Goal: Task Accomplishment & Management: Manage account settings

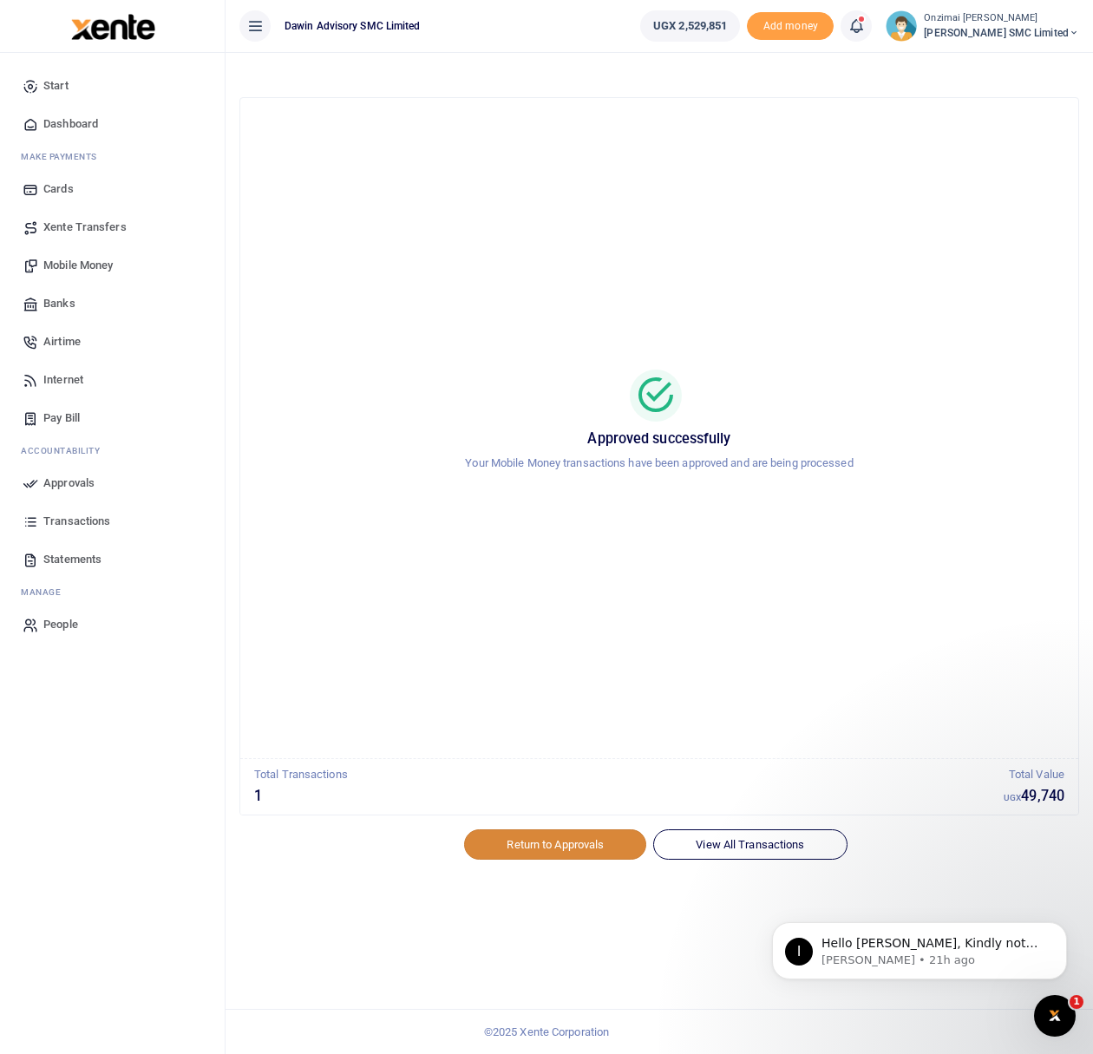
click at [585, 842] on link "Return to Approvals" at bounding box center [555, 843] width 182 height 29
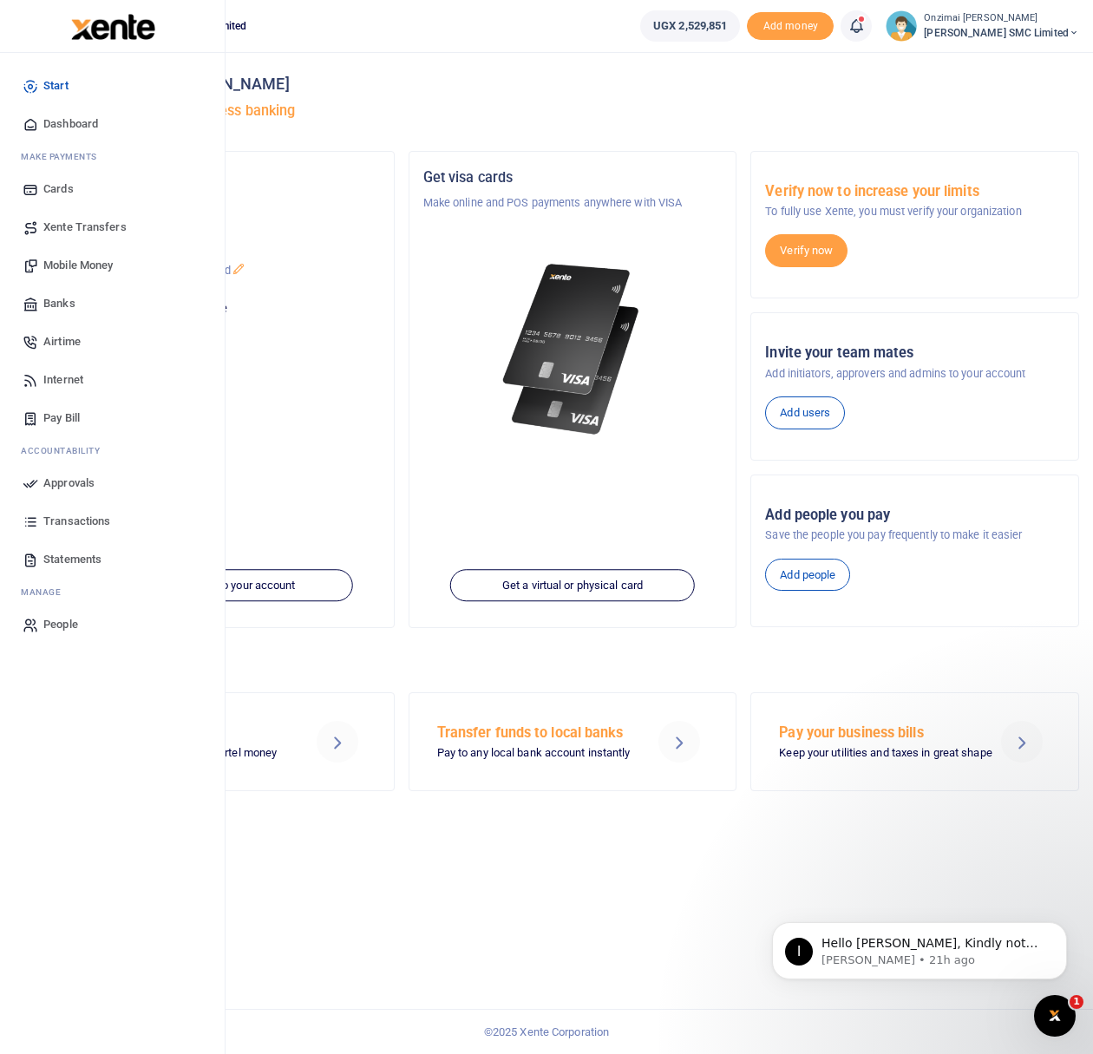
click at [65, 486] on span "Approvals" at bounding box center [68, 482] width 51 height 17
click at [68, 481] on span "Approvals" at bounding box center [68, 482] width 51 height 17
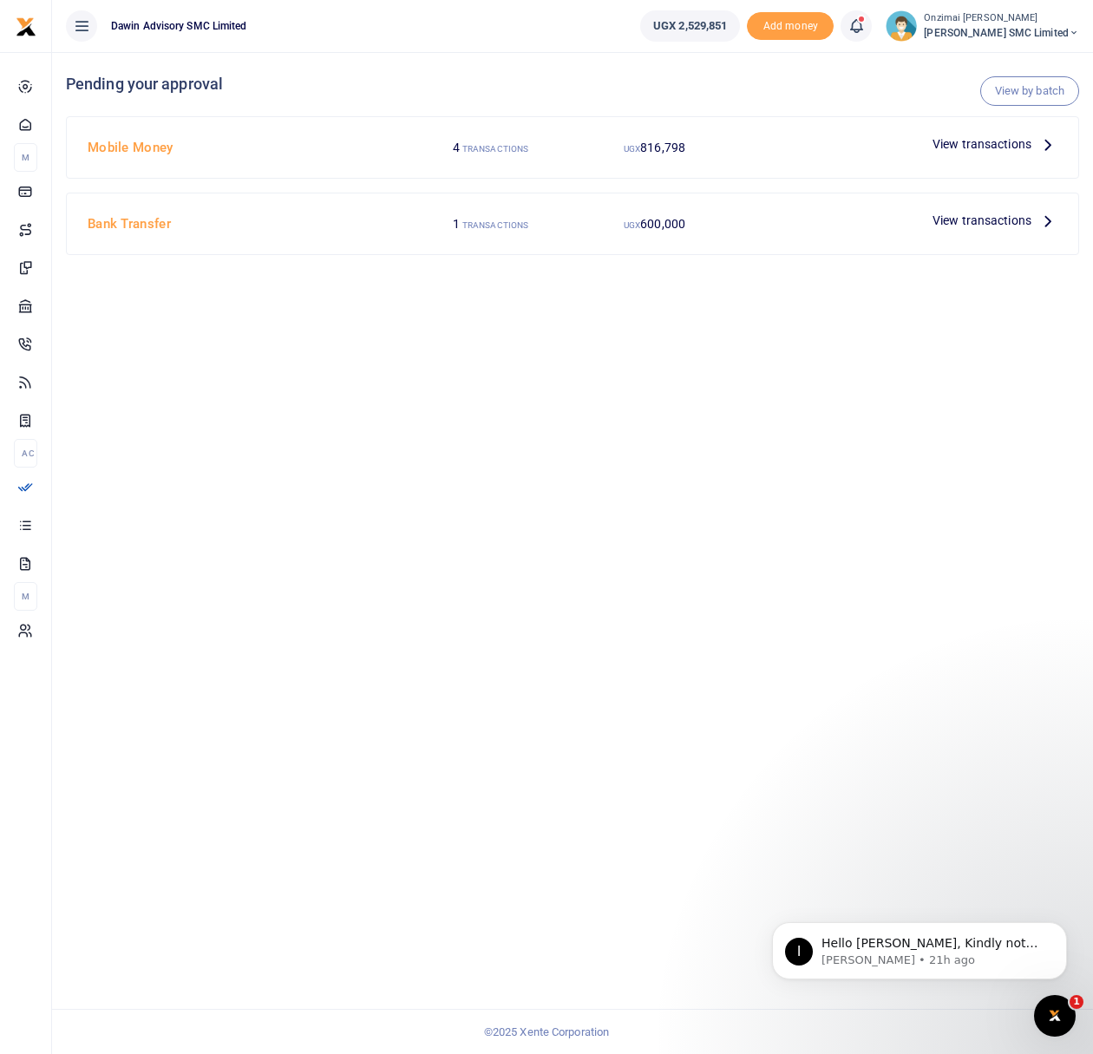
click at [984, 145] on span "View transactions" at bounding box center [981, 143] width 99 height 19
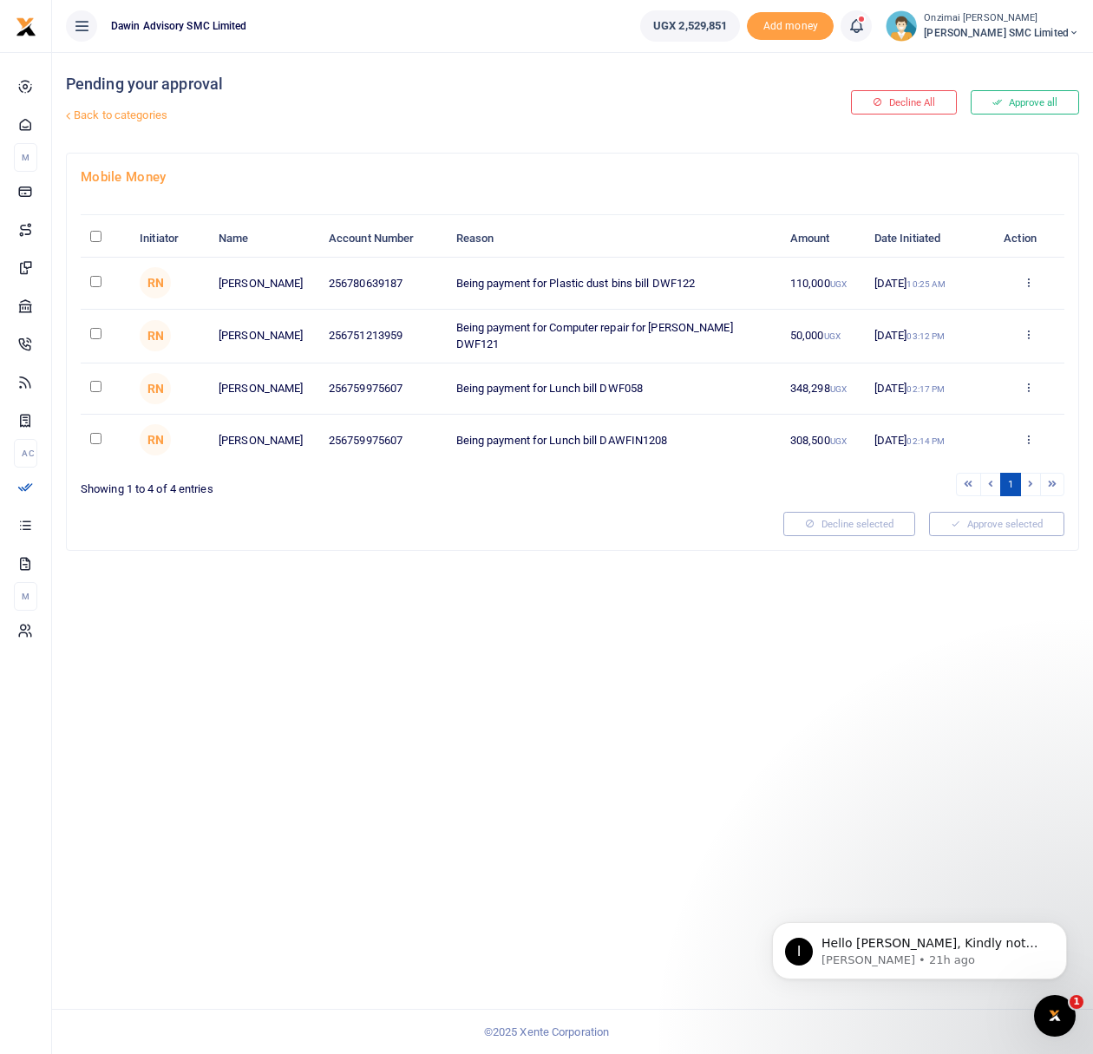
click at [97, 281] on input "checkbox" at bounding box center [95, 281] width 11 height 11
checkbox input "true"
click at [1010, 531] on button "Approve selected (1)" at bounding box center [990, 524] width 147 height 24
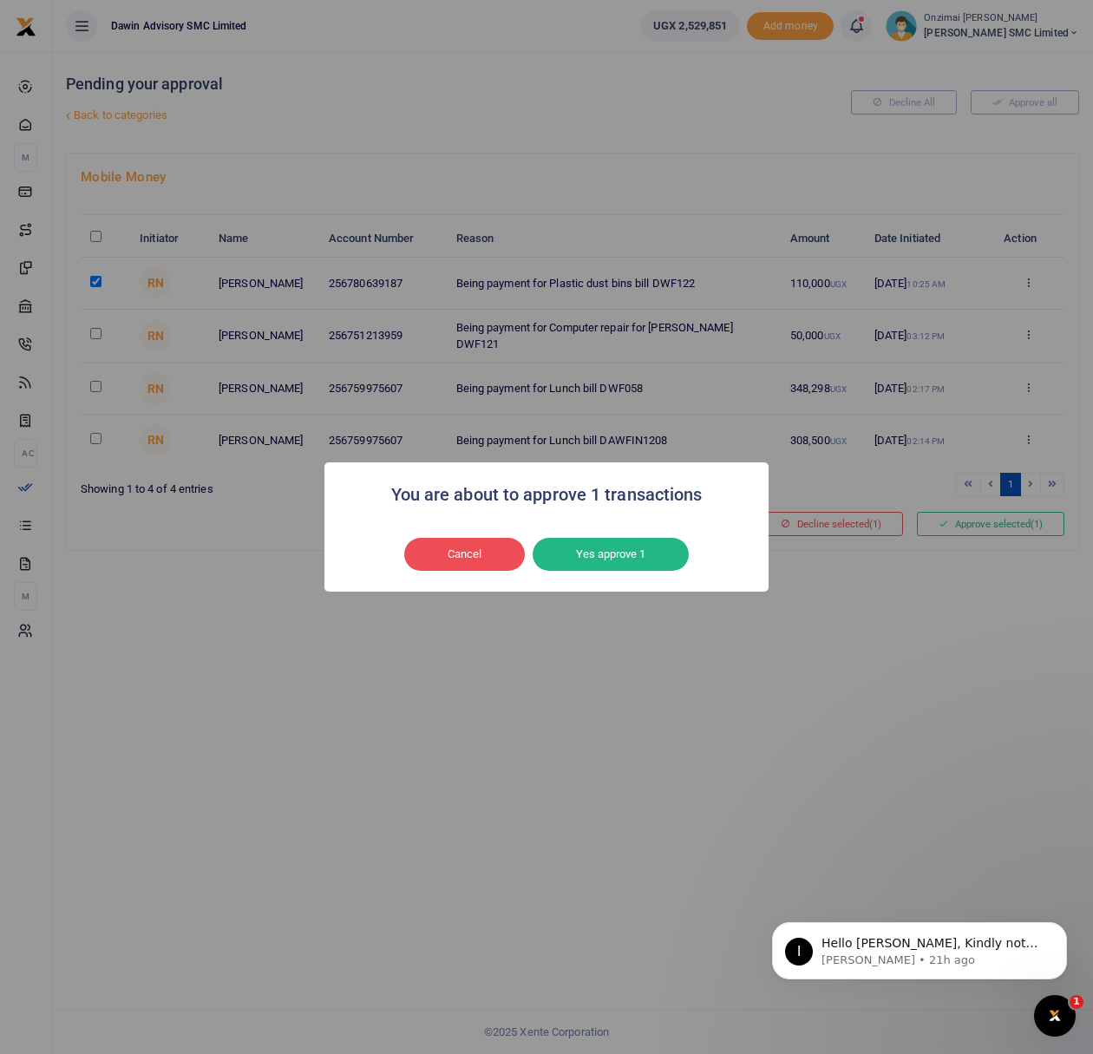
click at [670, 554] on button "Yes approve 1" at bounding box center [611, 554] width 156 height 33
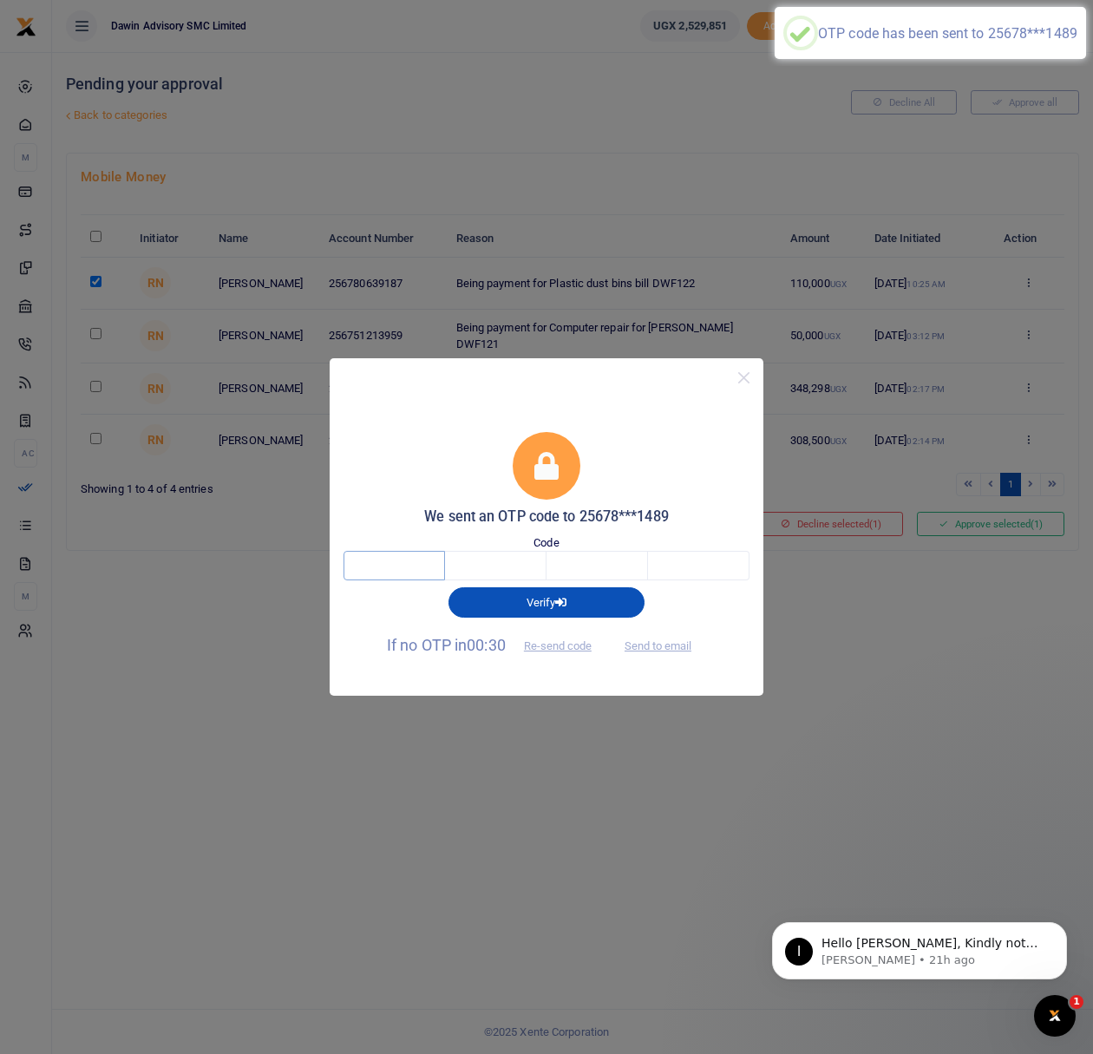
click at [425, 576] on input "text" at bounding box center [393, 565] width 101 height 29
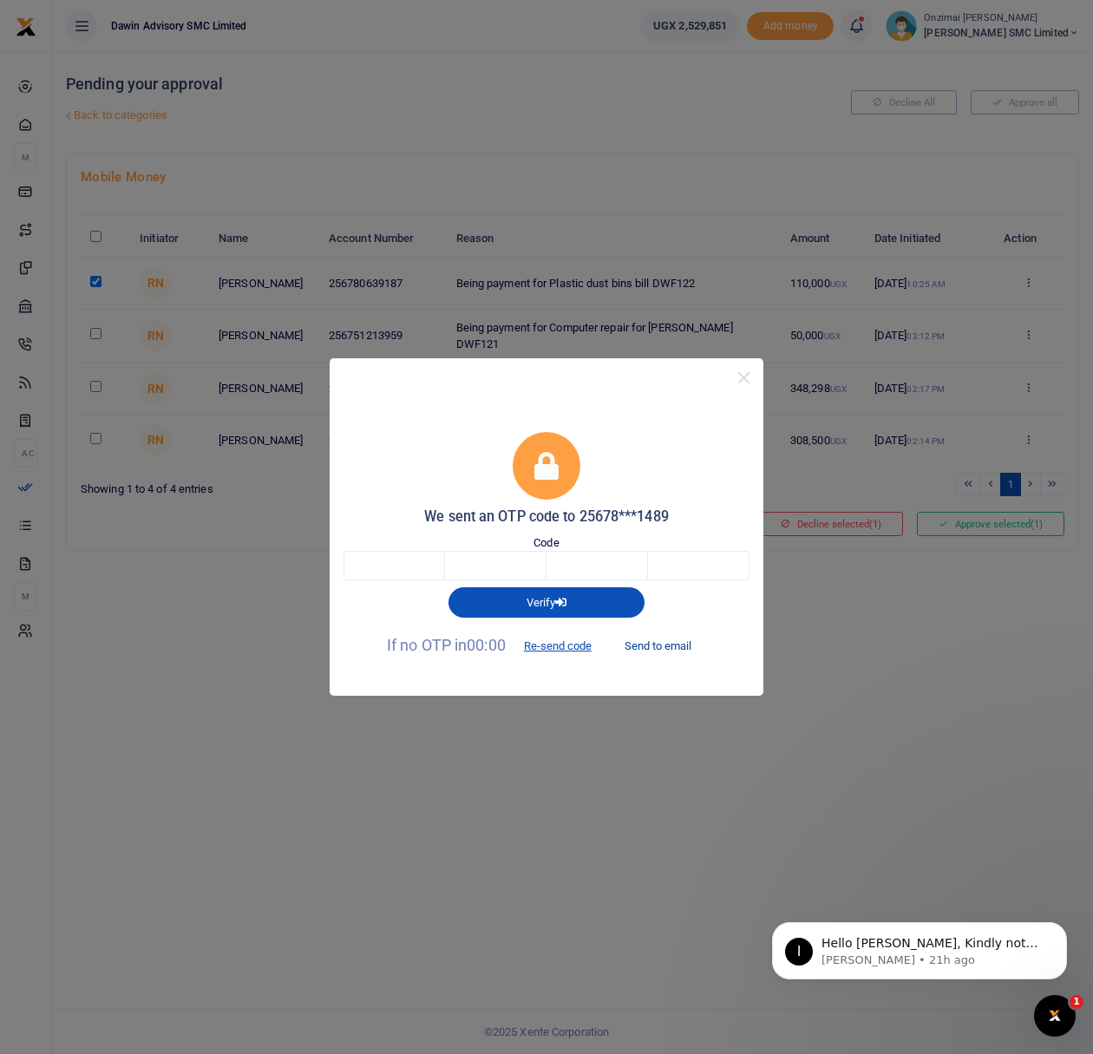
click at [650, 647] on button "Send to email" at bounding box center [658, 645] width 96 height 29
click at [413, 569] on input "text" at bounding box center [393, 565] width 101 height 29
type input "7"
type input "9"
type input "5"
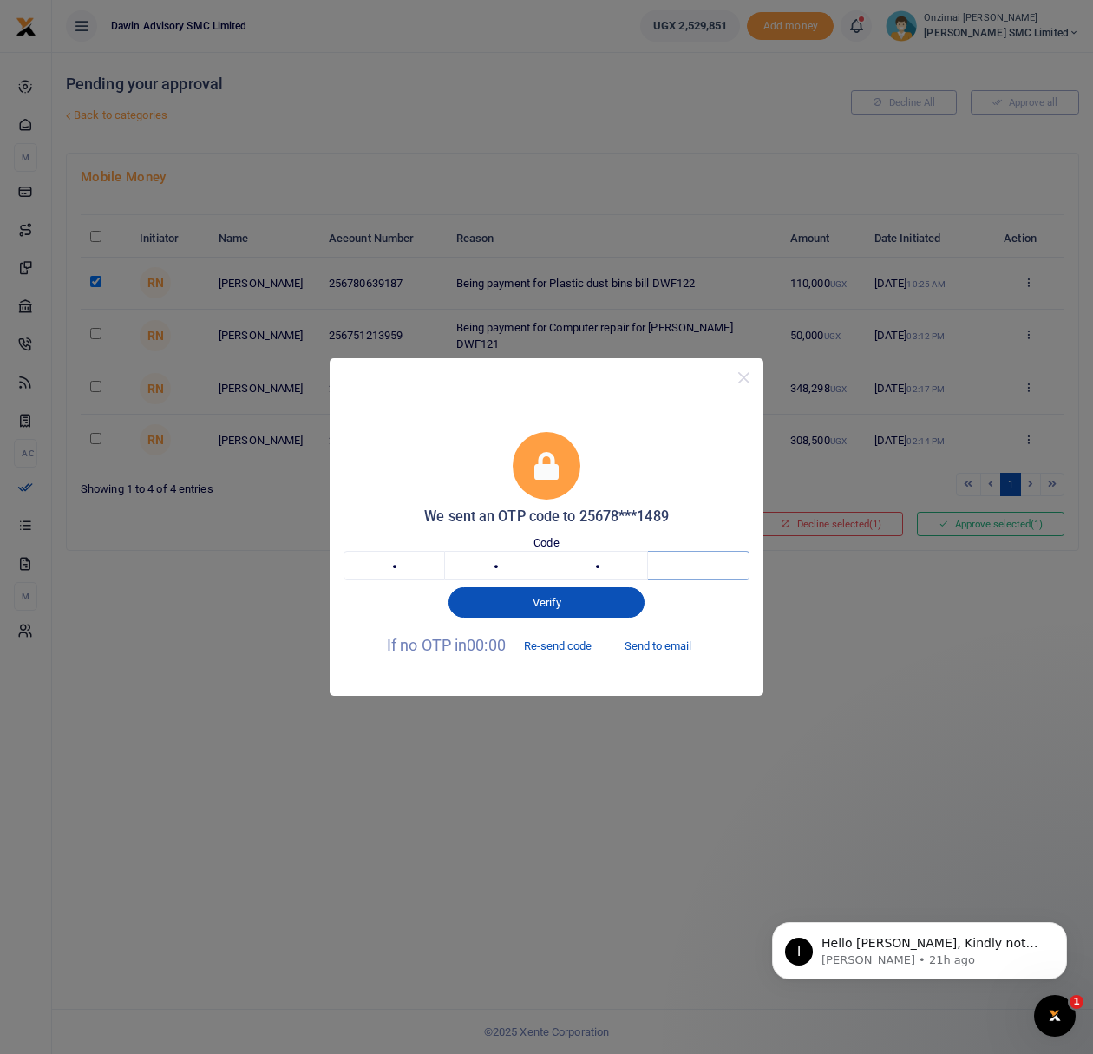
type input "4"
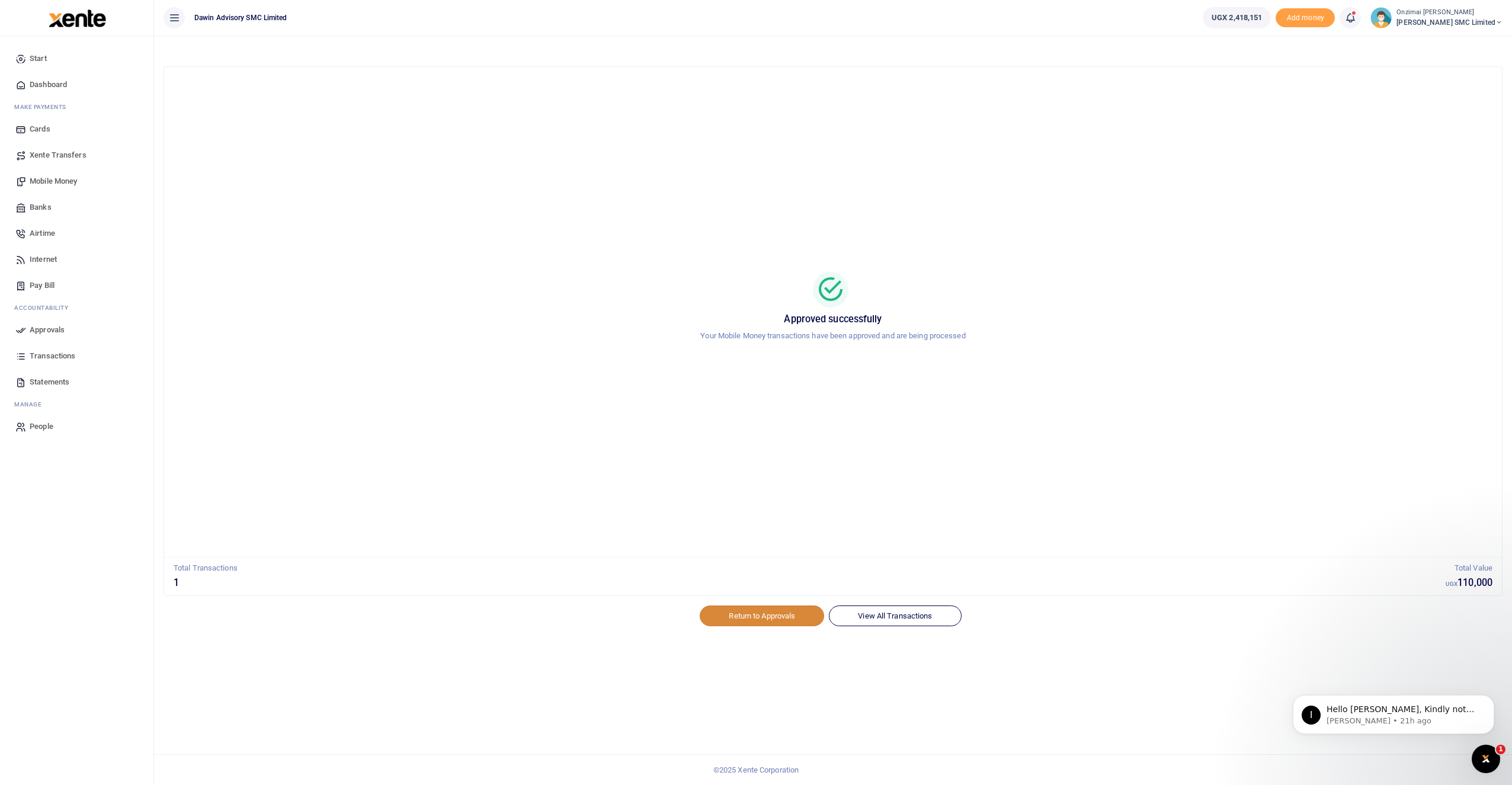
click at [746, 616] on link "Return to Approvals" at bounding box center [762, 615] width 124 height 20
click at [746, 704] on div "Hello Fredrick, Kindly note that the account was credited" at bounding box center [1403, 710] width 156 height 16
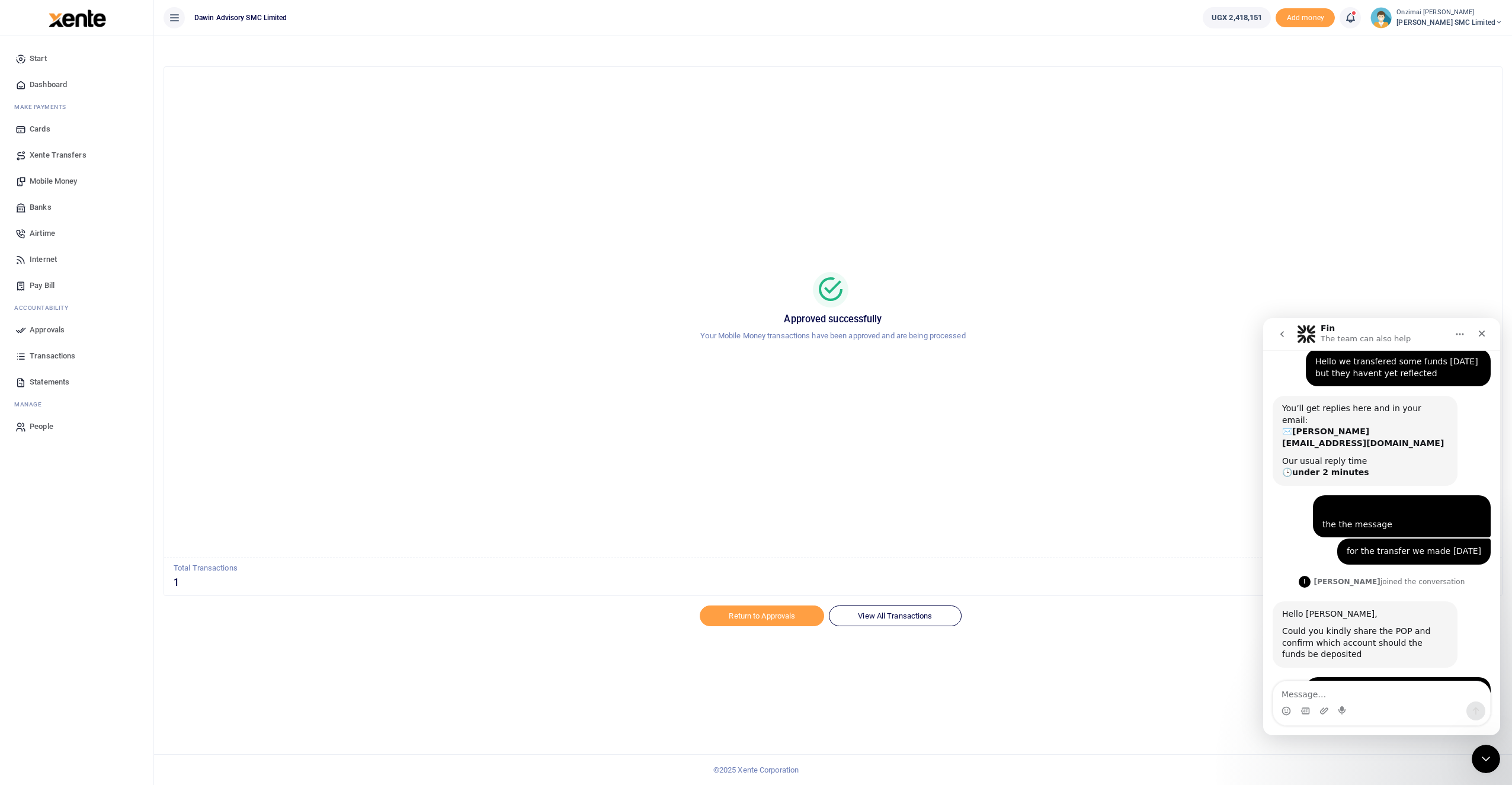
scroll to position [208, 0]
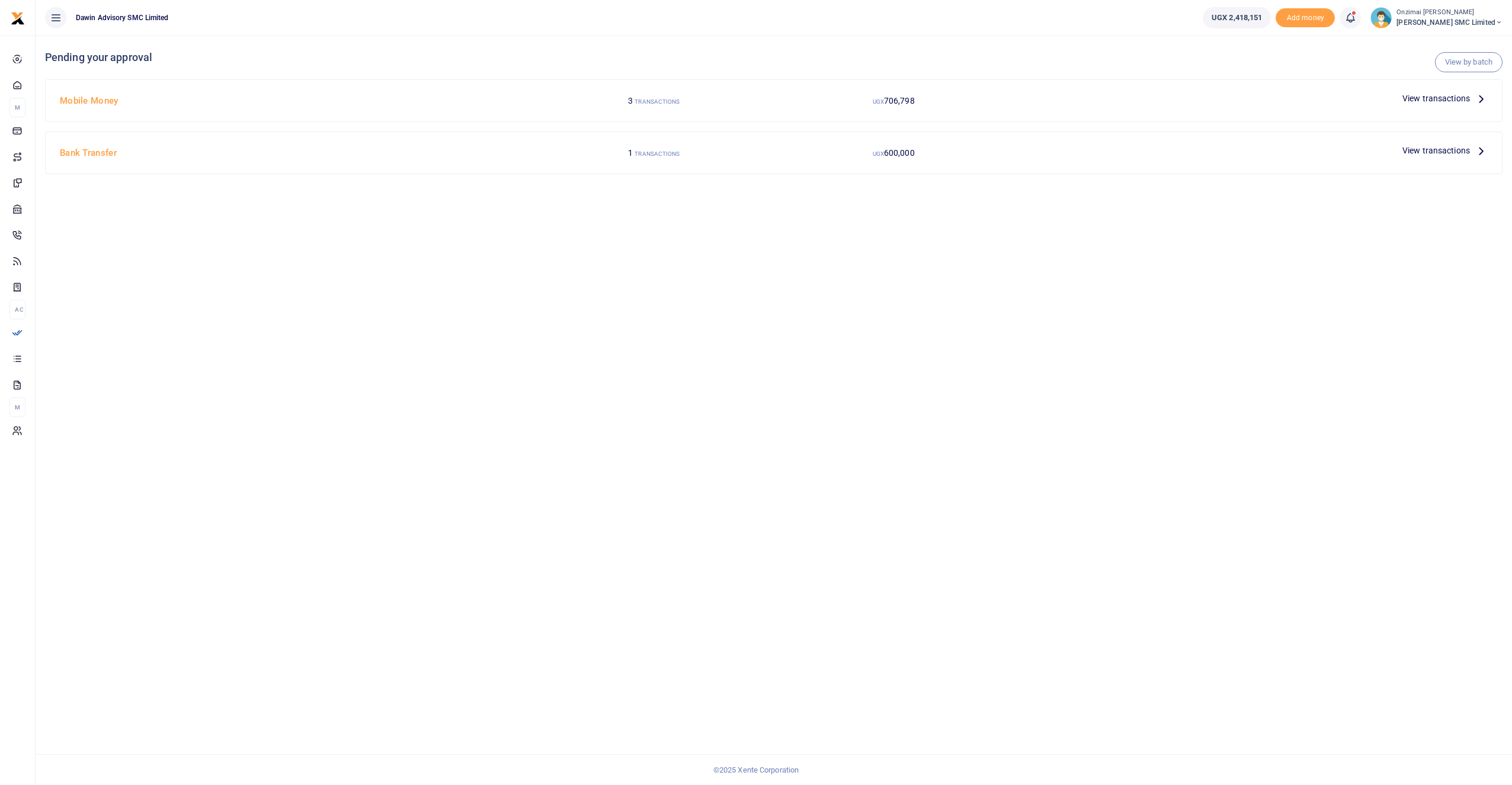
click at [1412, 100] on span "View transactions" at bounding box center [1436, 98] width 68 height 13
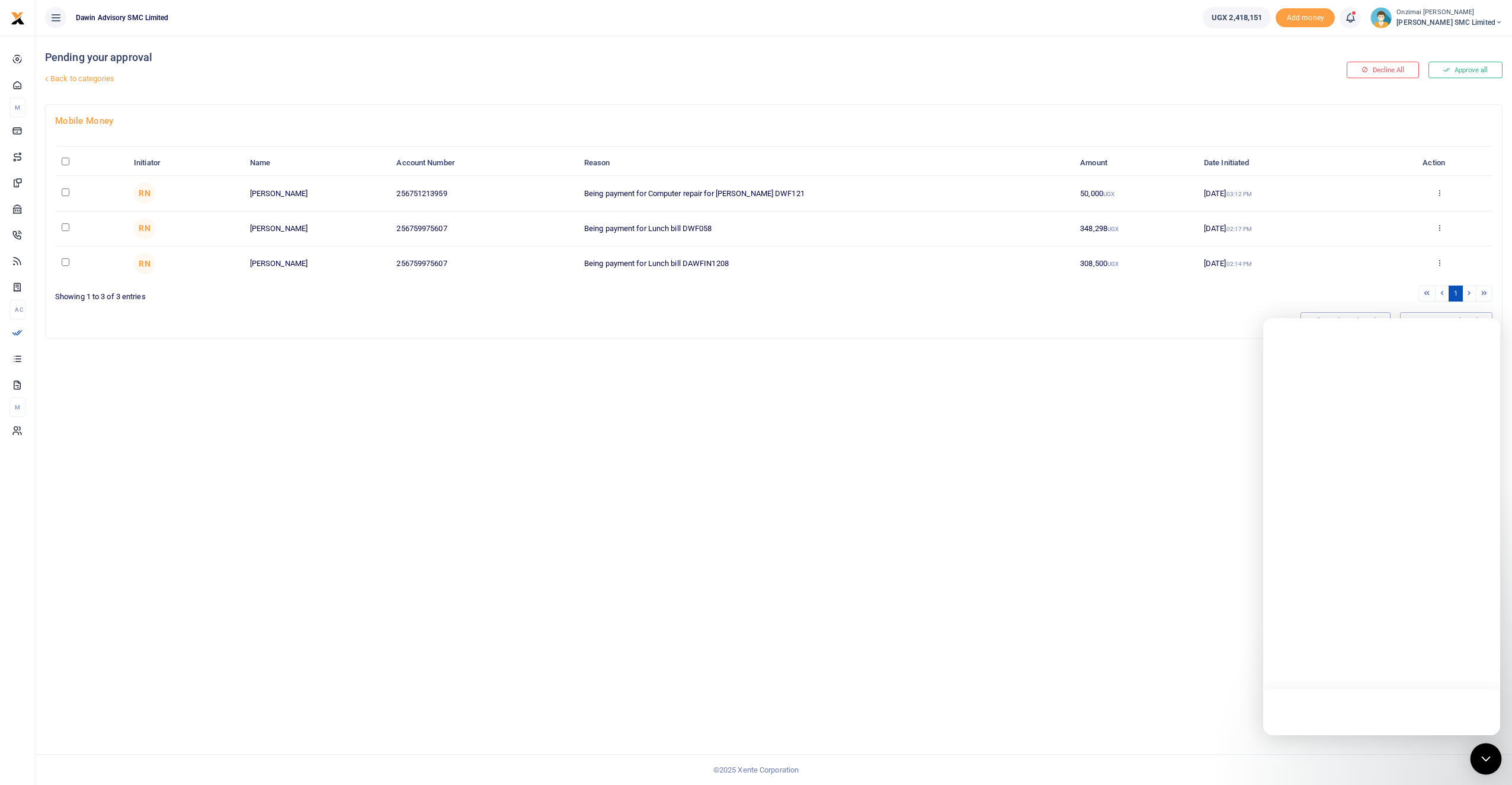
click at [1489, 762] on icon "Open Intercom Messenger" at bounding box center [1486, 759] width 16 height 16
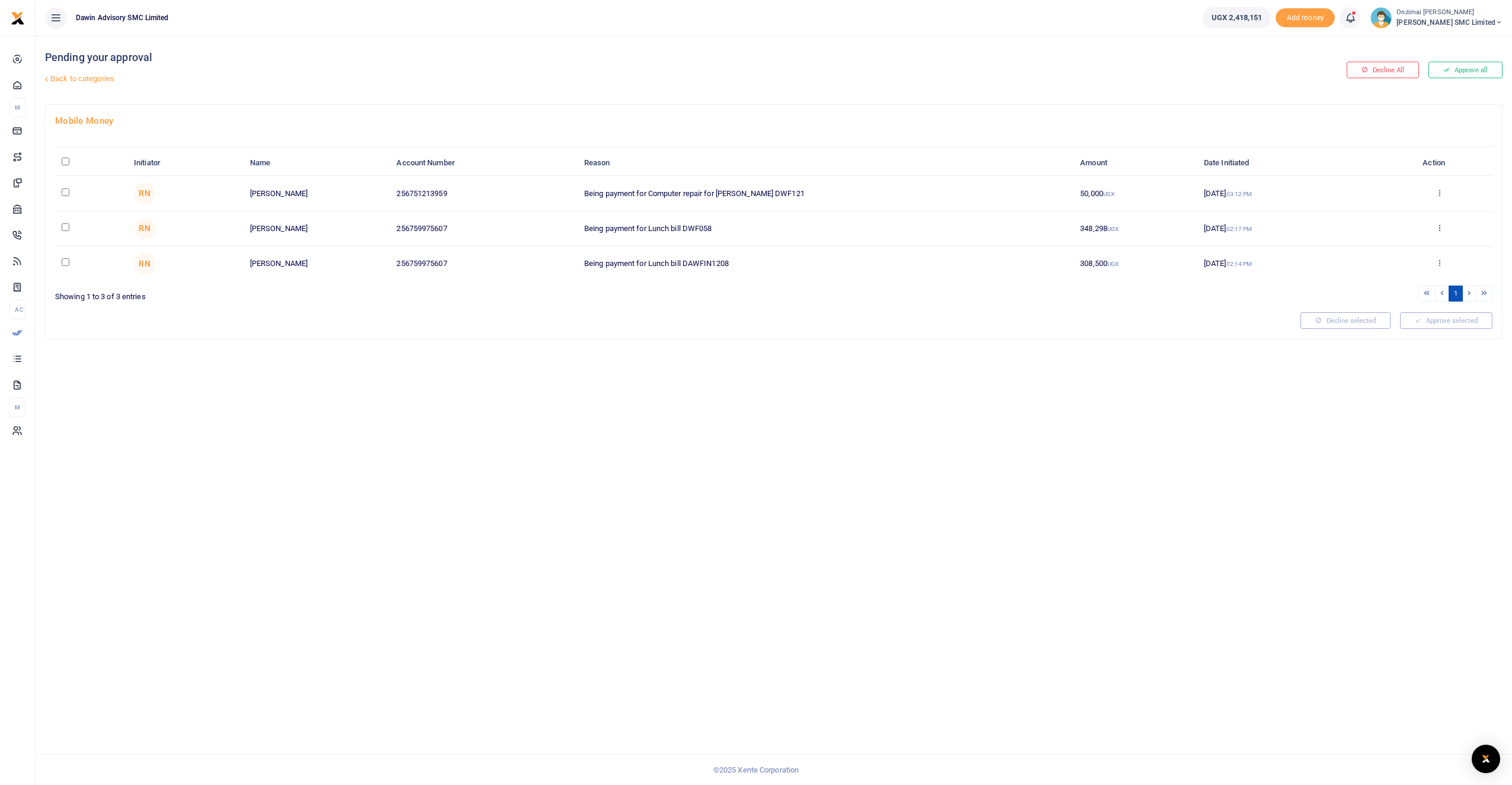
click at [66, 193] on input "checkbox" at bounding box center [65, 192] width 8 height 8
checkbox input "true"
click at [65, 230] on input "checkbox" at bounding box center [65, 227] width 8 height 8
checkbox input "true"
click at [67, 258] on input "checkbox" at bounding box center [65, 262] width 8 height 8
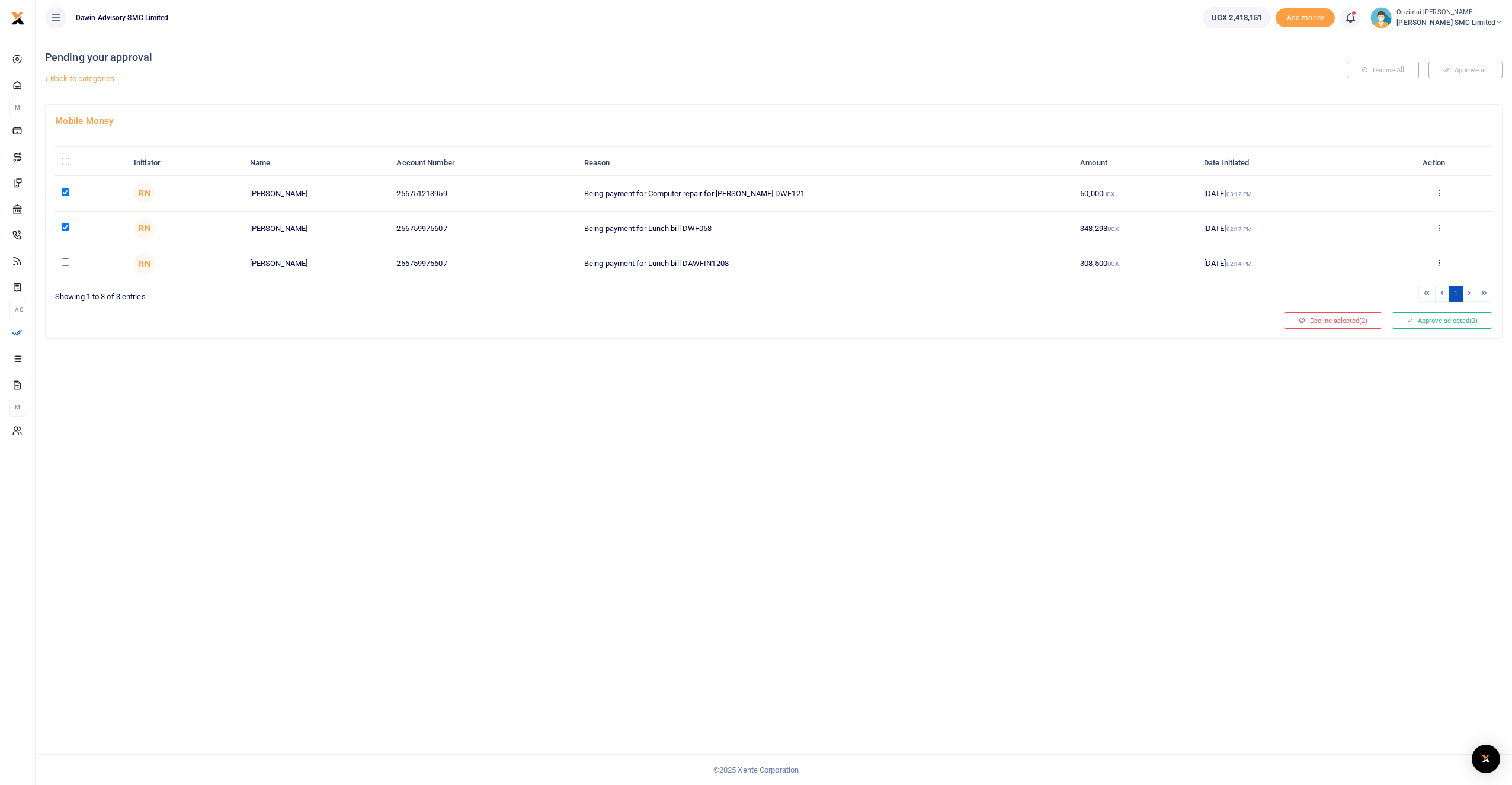
checkbox input "true"
click at [1427, 321] on button "Approve selected (3)" at bounding box center [1442, 320] width 100 height 16
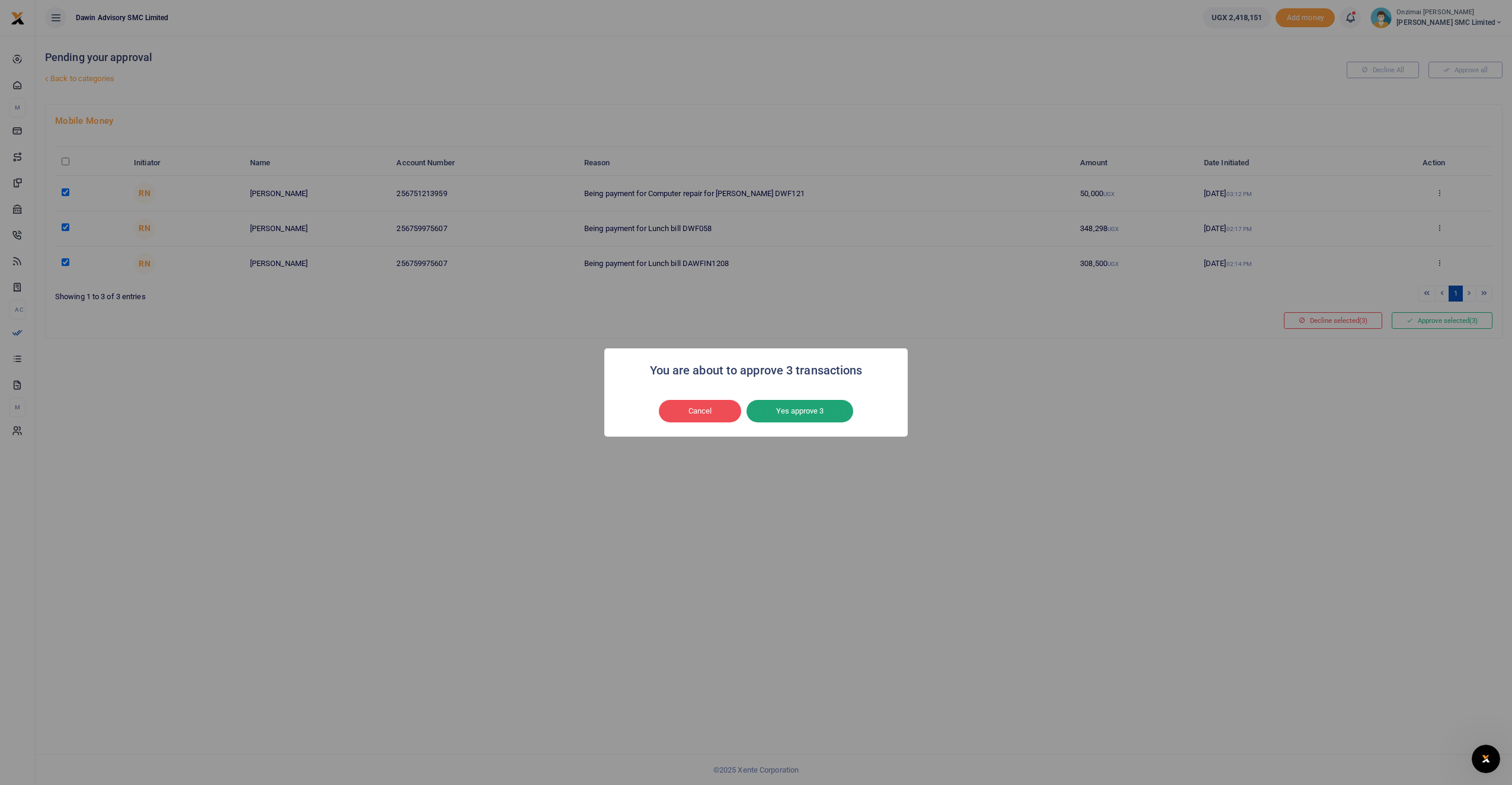
click at [797, 411] on button "Yes approve 3" at bounding box center [800, 411] width 107 height 23
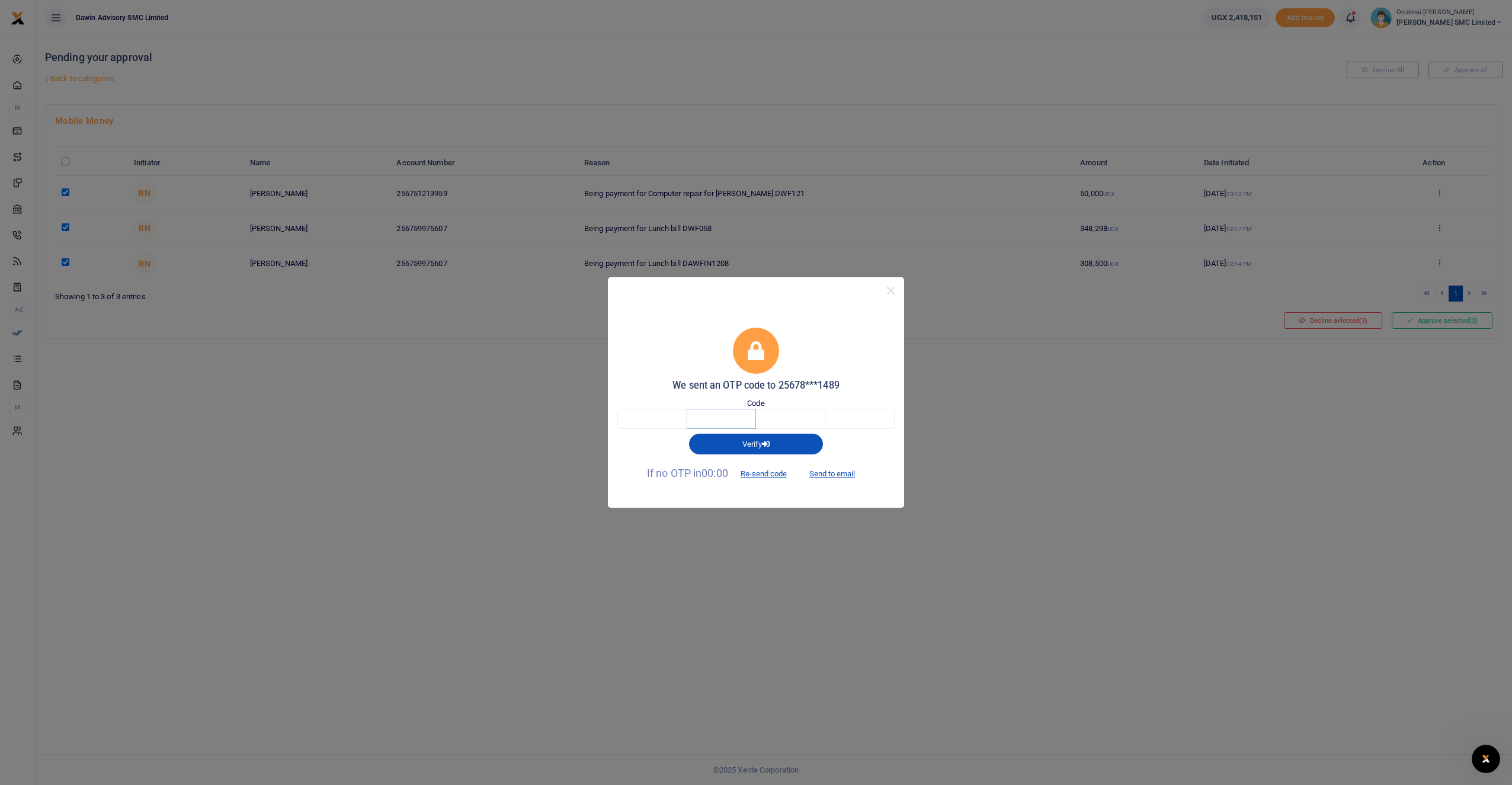
click at [694, 422] on input "text" at bounding box center [721, 418] width 69 height 20
click at [678, 415] on input "text" at bounding box center [652, 418] width 69 height 20
type input "4"
type input "5"
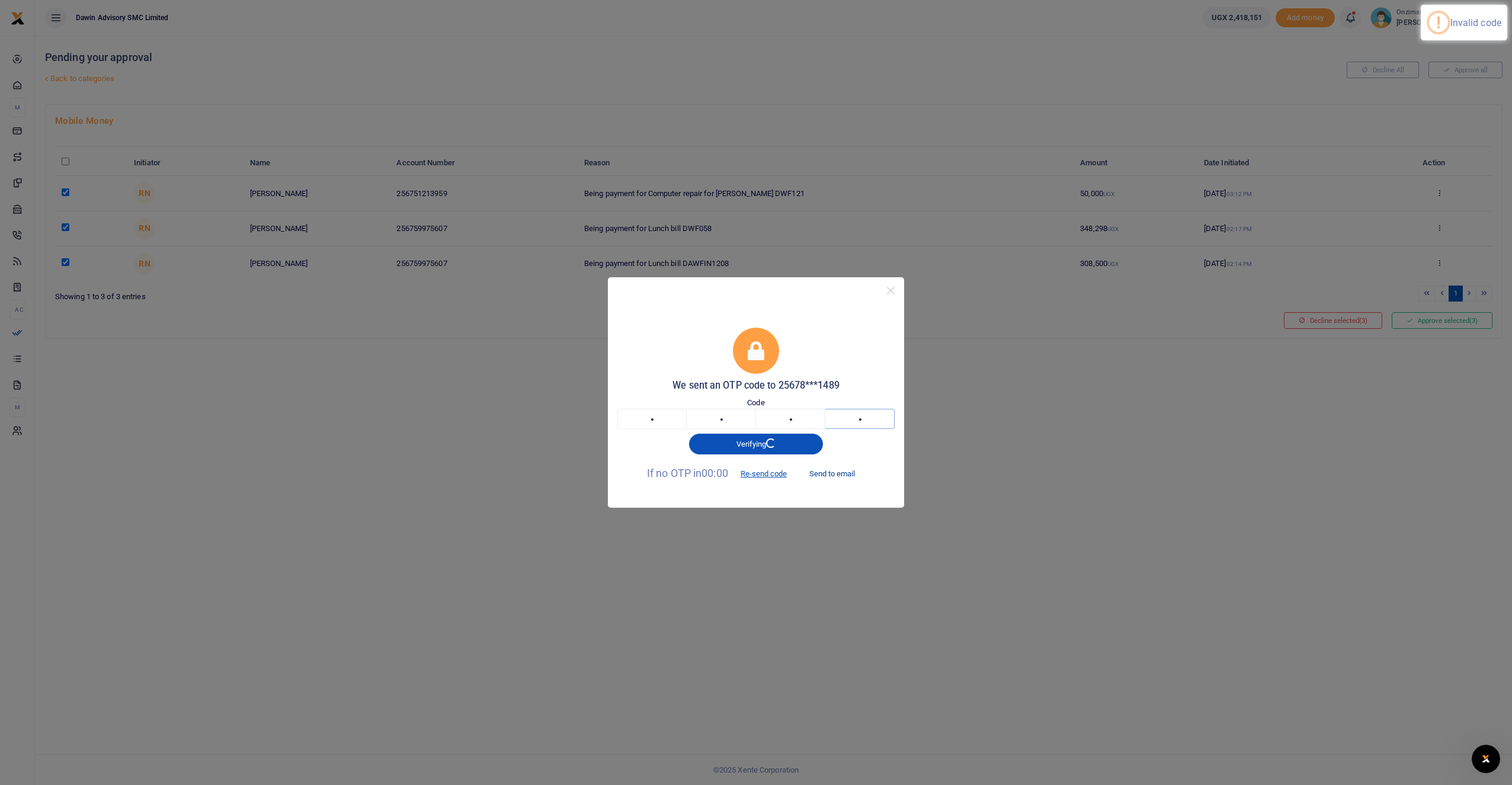
type input "2"
click at [831, 475] on button "Send to email" at bounding box center [832, 473] width 66 height 20
click at [795, 442] on button "Verify" at bounding box center [756, 443] width 134 height 20
click at [738, 450] on button "Verify" at bounding box center [756, 443] width 134 height 20
click at [890, 292] on button "Close" at bounding box center [890, 290] width 17 height 17
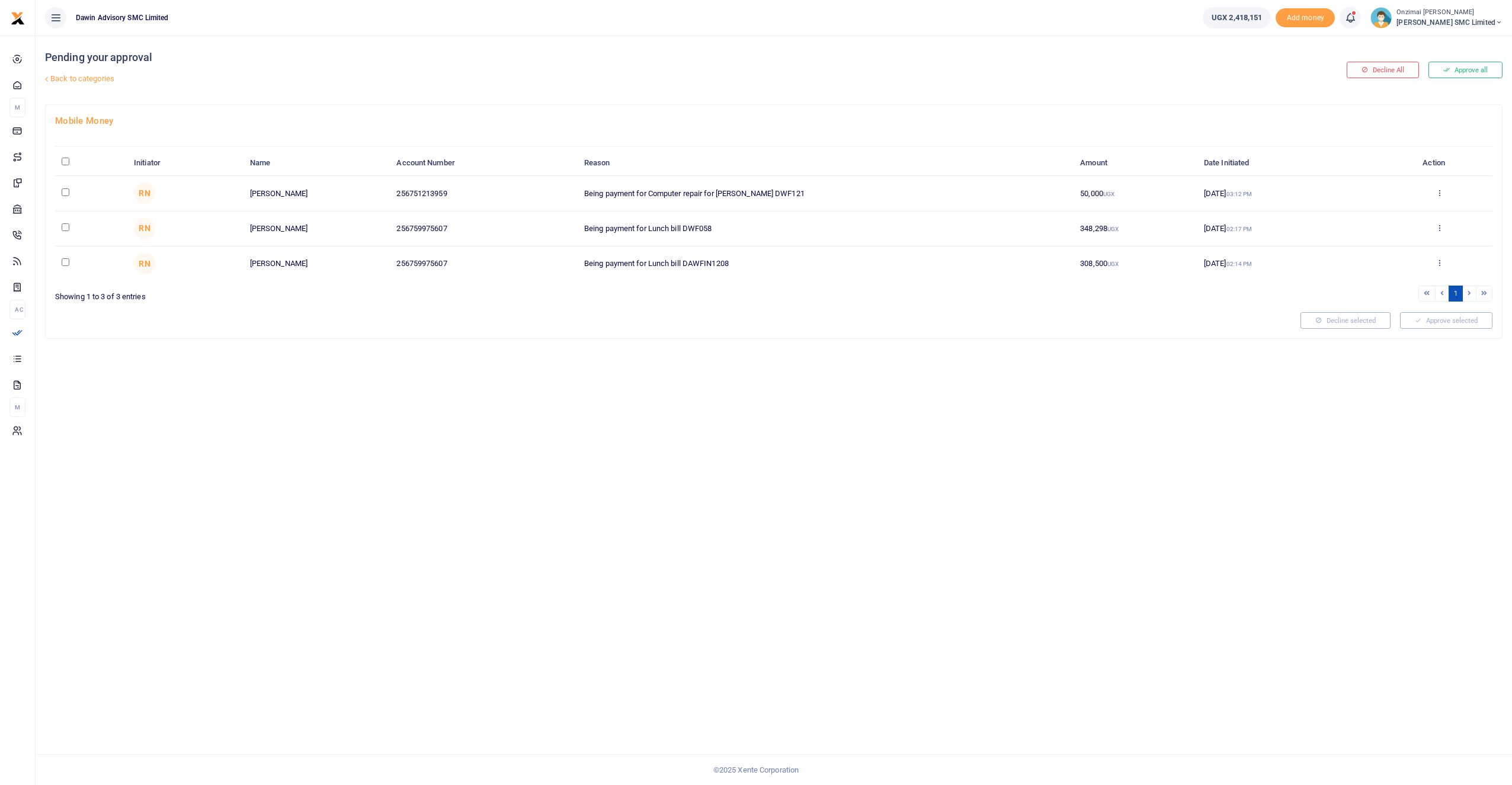
click at [64, 162] on input "\a \a : activate to sort column descending" at bounding box center [65, 161] width 8 height 8
checkbox input "true"
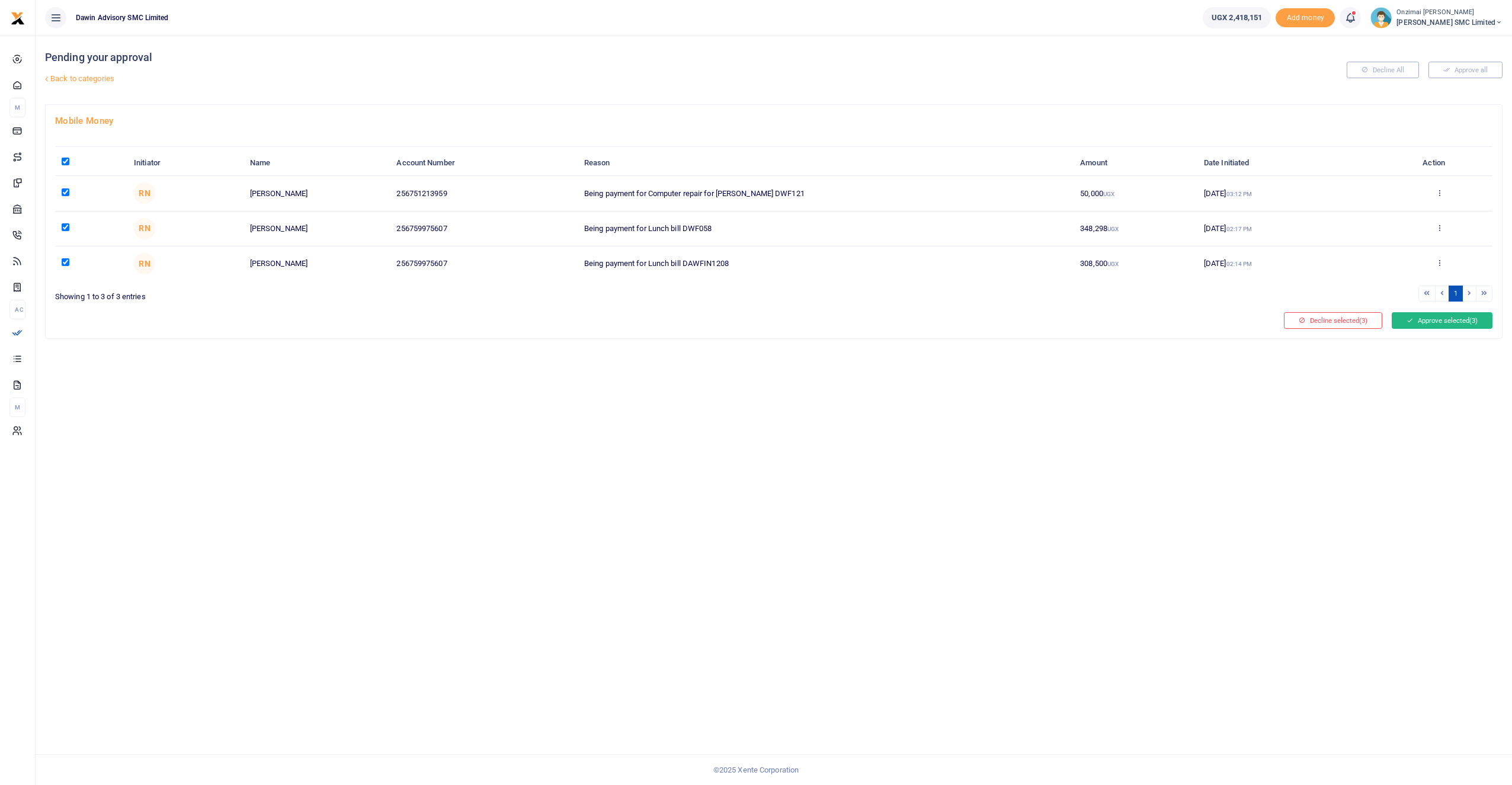
click at [1416, 317] on button "Approve selected (3)" at bounding box center [1442, 320] width 100 height 16
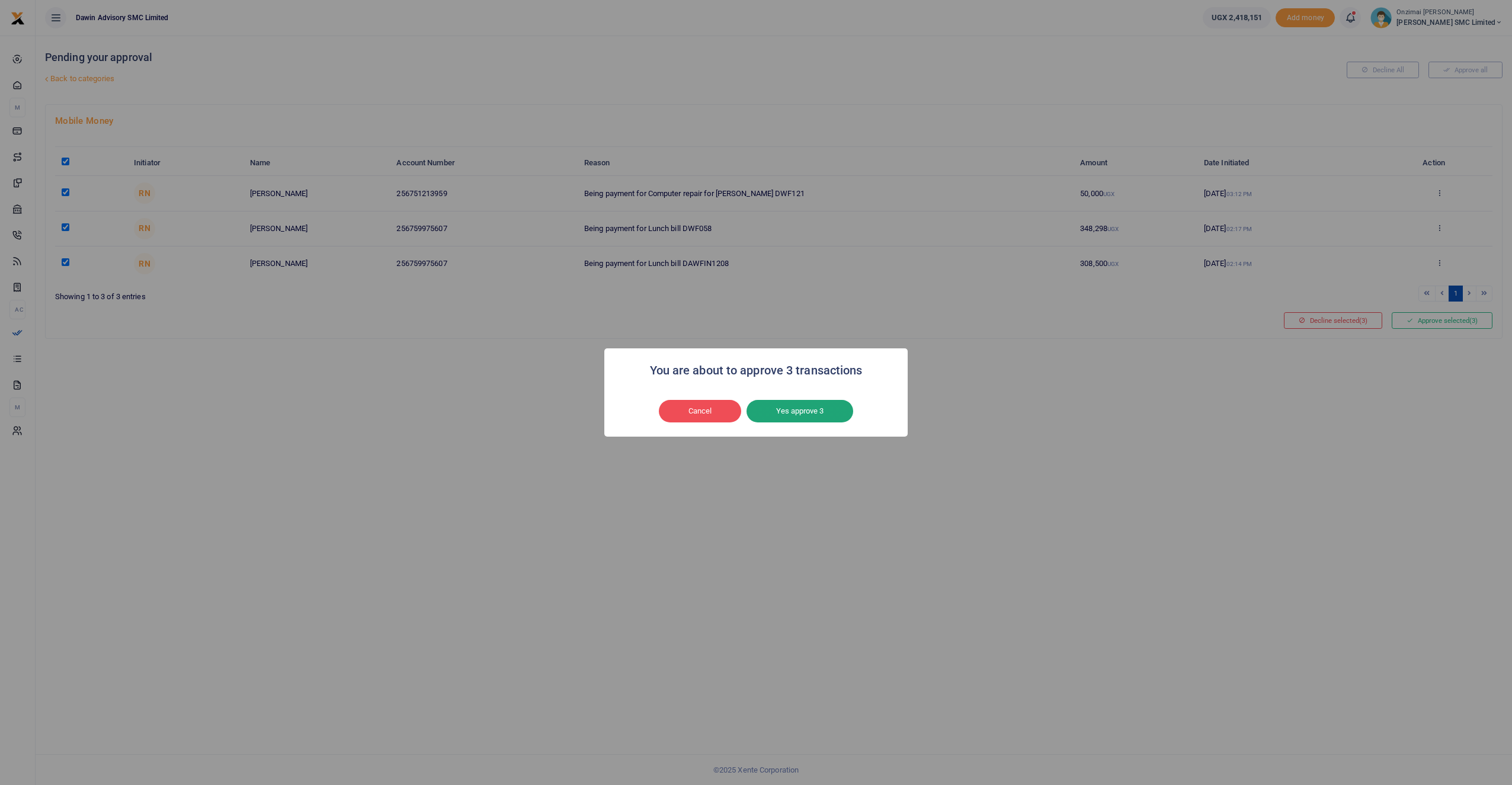
click at [773, 412] on button "Yes approve 3" at bounding box center [800, 411] width 107 height 23
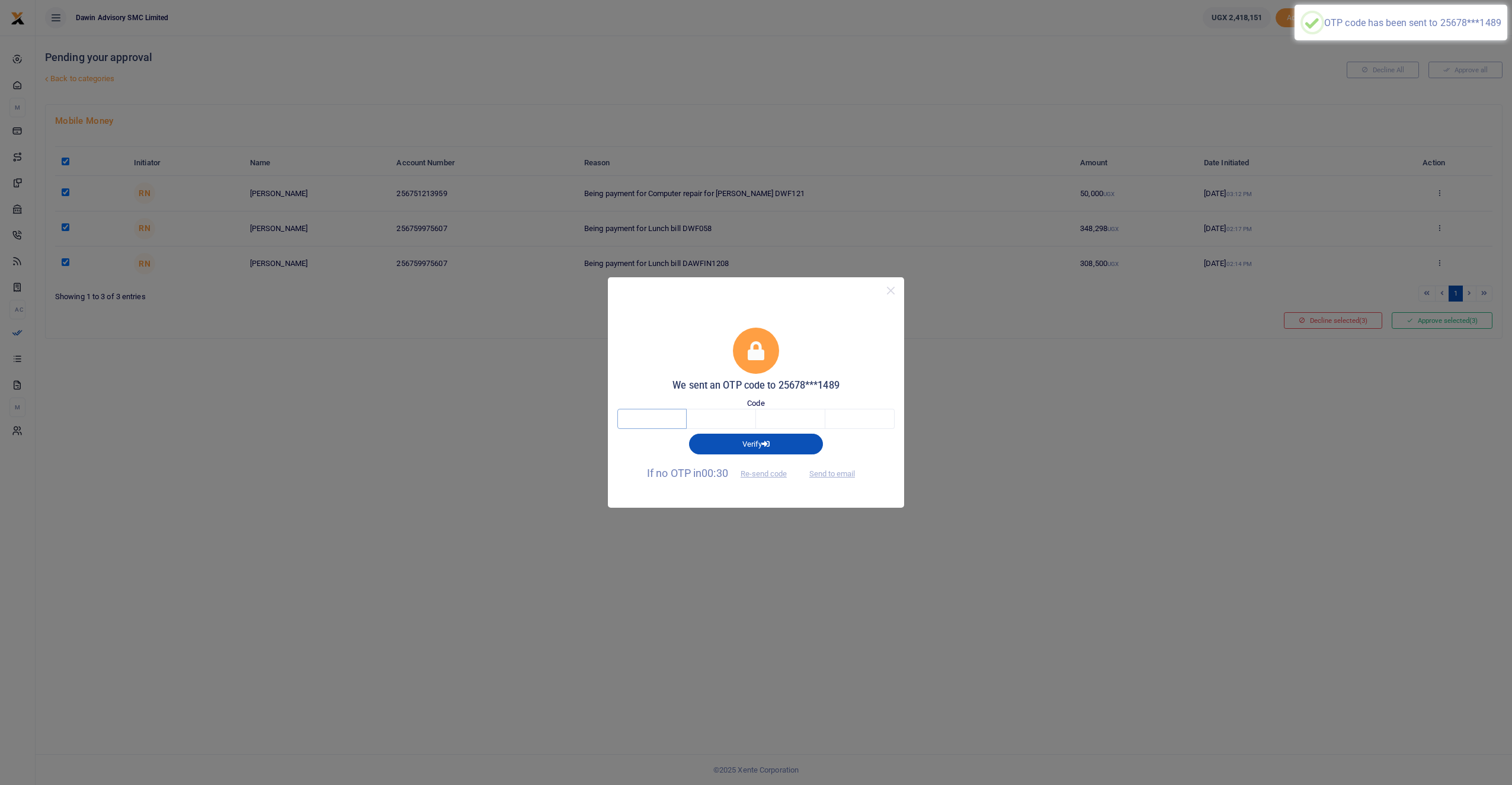
click at [663, 411] on input "text" at bounding box center [652, 418] width 69 height 20
click at [840, 476] on span "Send to email" at bounding box center [832, 473] width 66 height 12
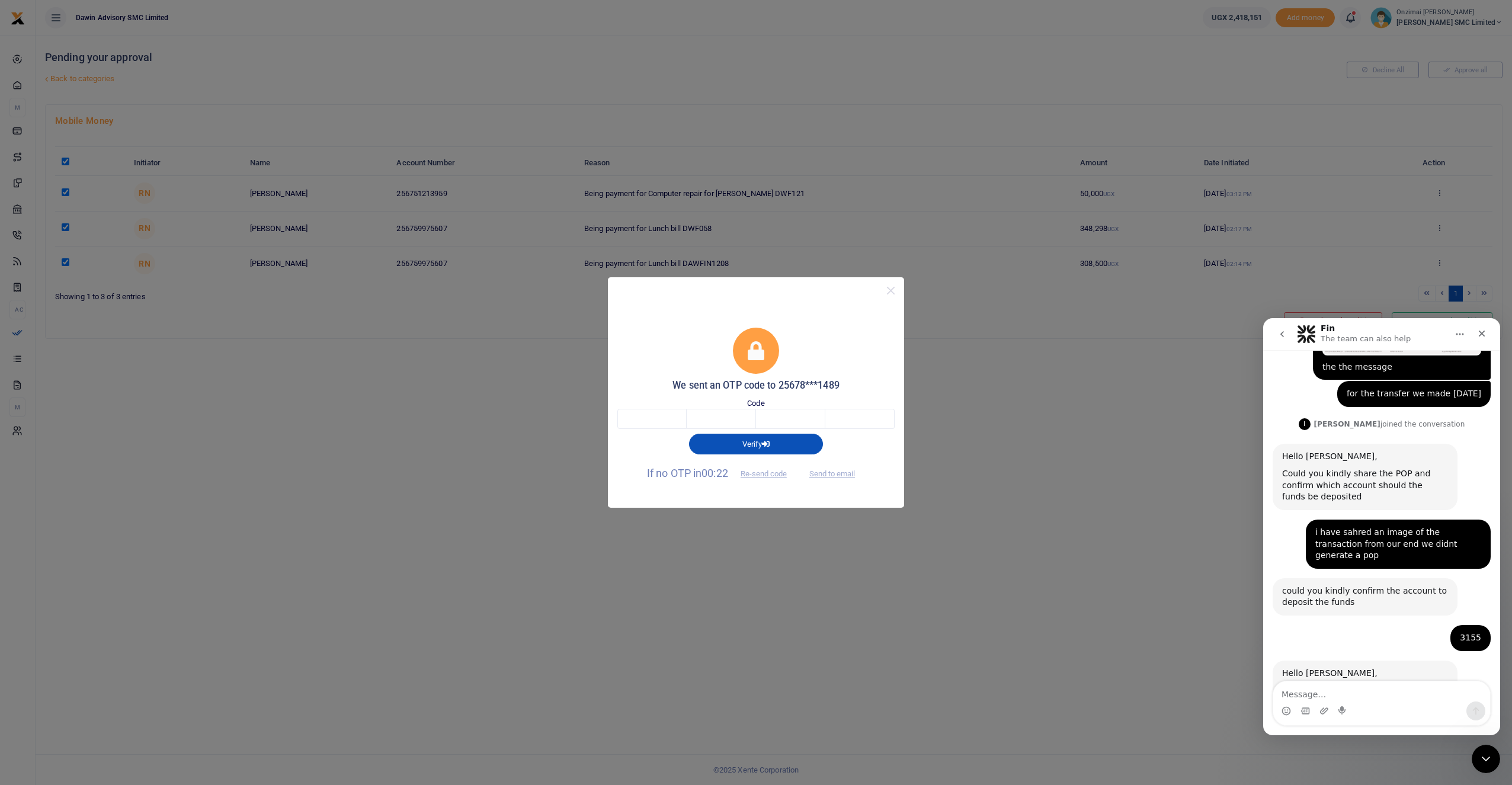
scroll to position [208, 0]
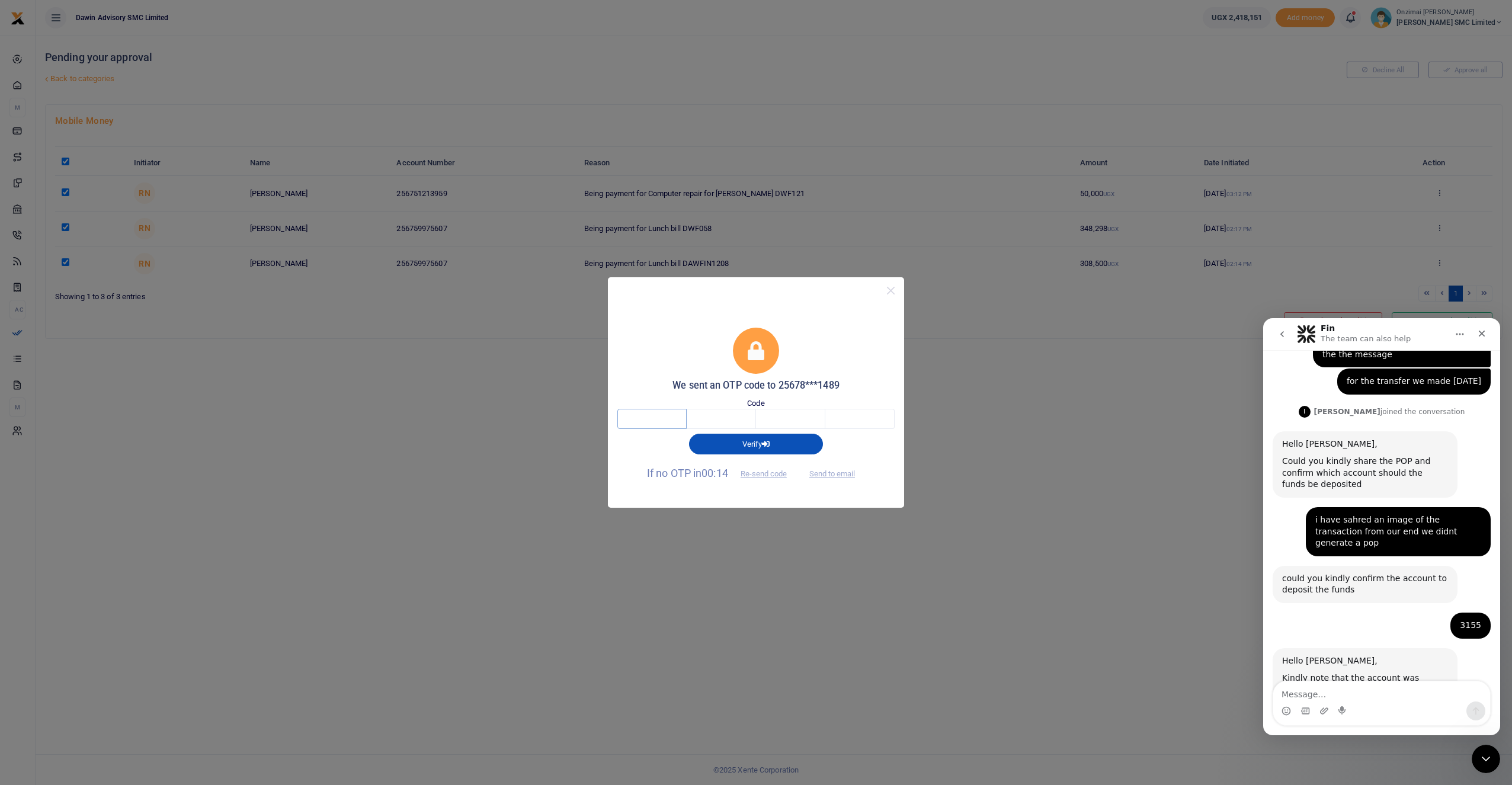
click at [655, 422] on input "text" at bounding box center [652, 418] width 69 height 20
type input "9"
type input "8"
type input "3"
type input "9"
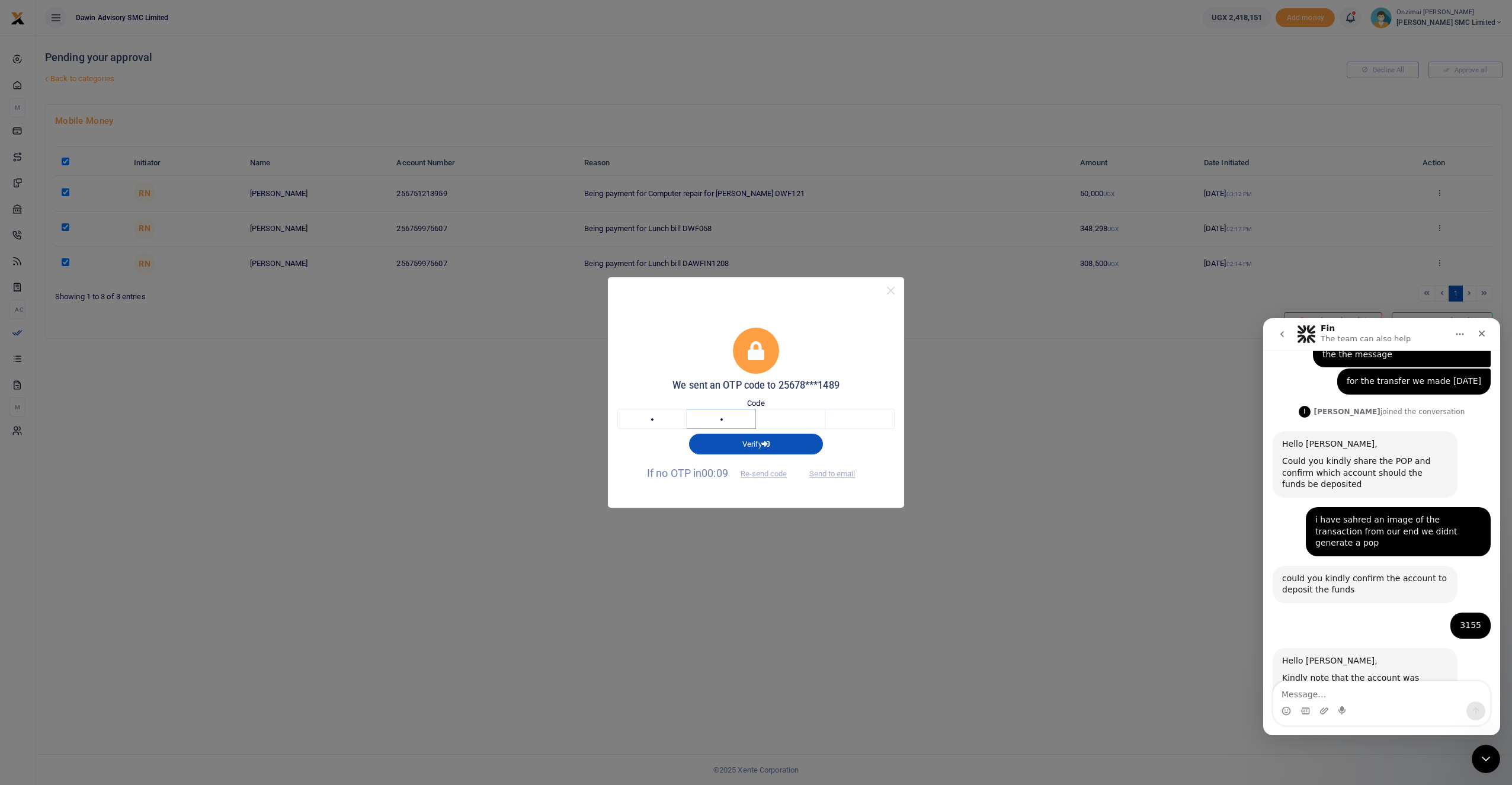
type input "8"
type input "2"
type input "3"
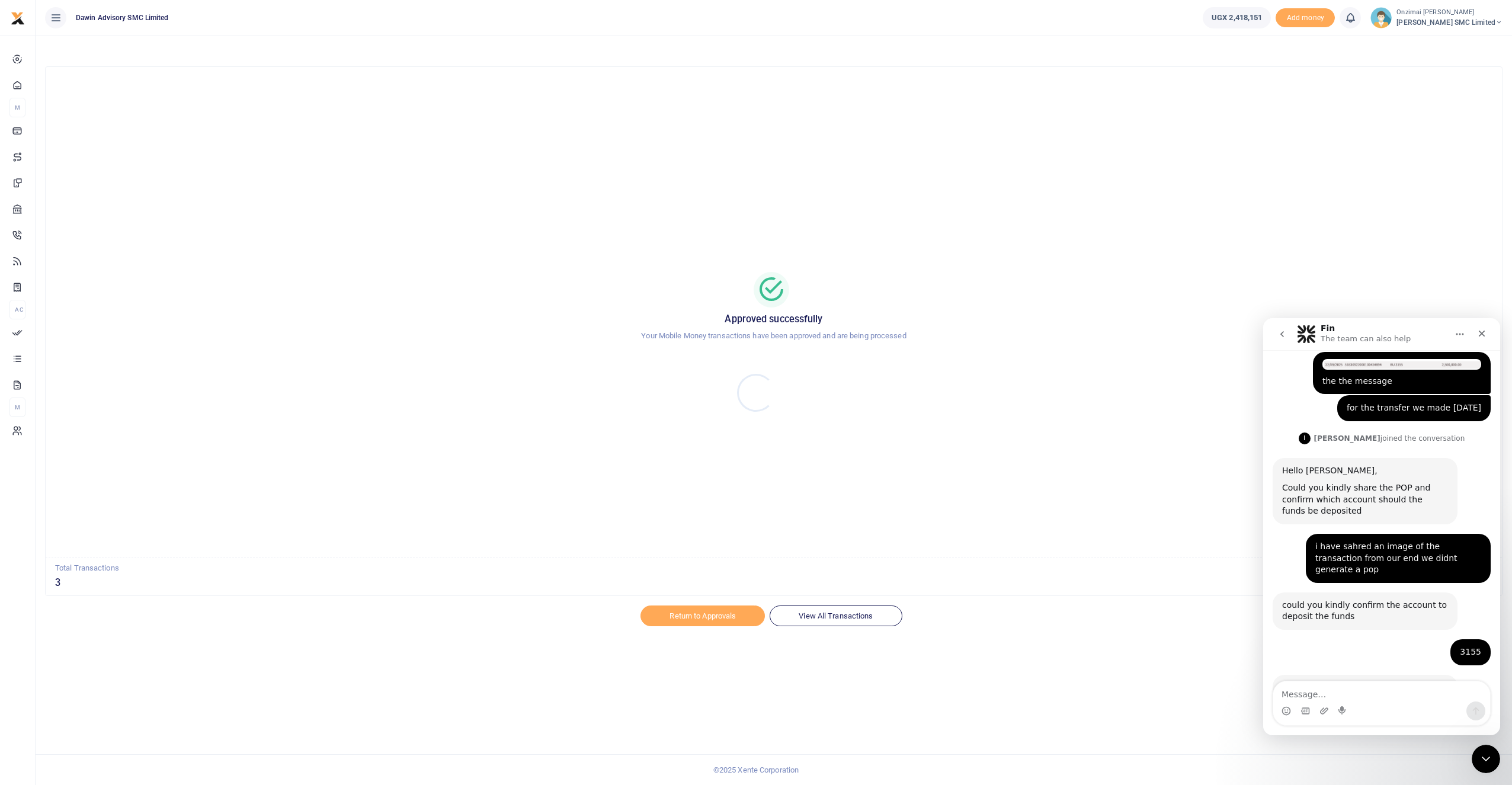
scroll to position [208, 0]
